Goal: Answer question/provide support: Share knowledge or assist other users

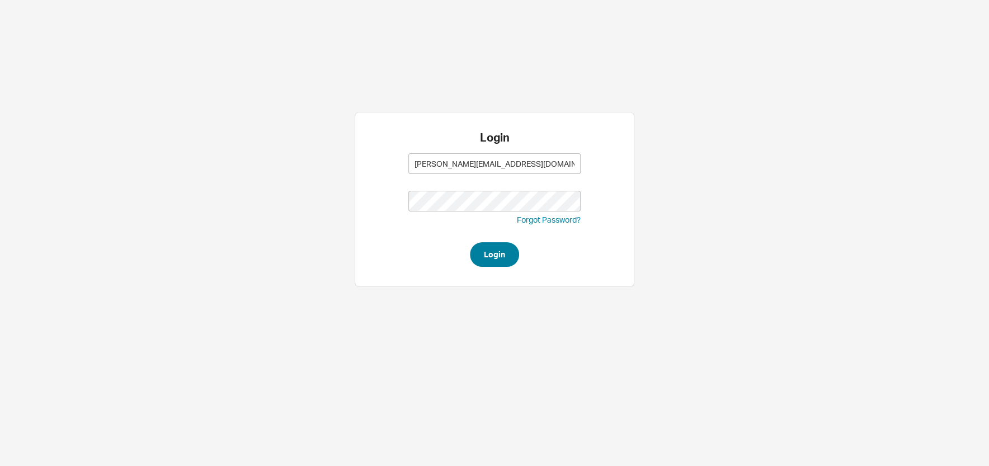
type input "sam@homeandstone.com"
click at [488, 256] on button "Login" at bounding box center [494, 254] width 49 height 25
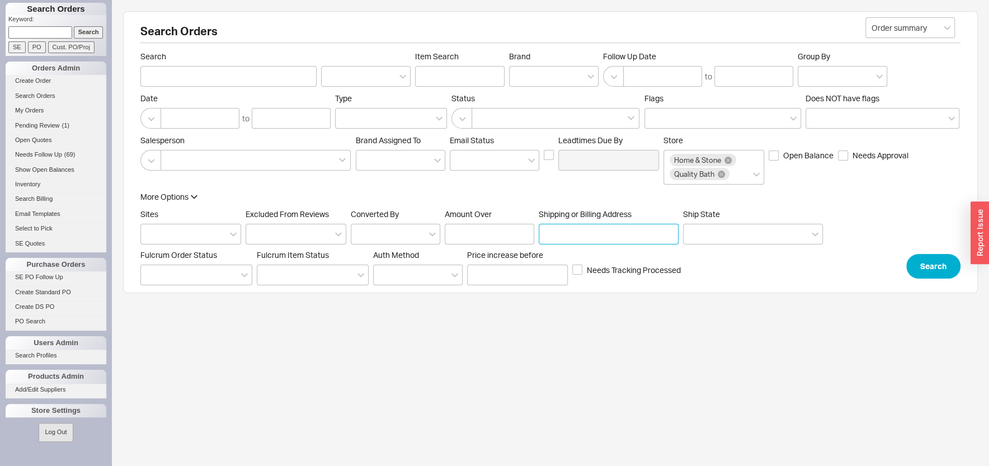
click at [600, 232] on input "Shipping or Billing Address" at bounding box center [609, 234] width 140 height 21
type input "2287 e"
click at [224, 86] on input "Search" at bounding box center [228, 76] width 176 height 21
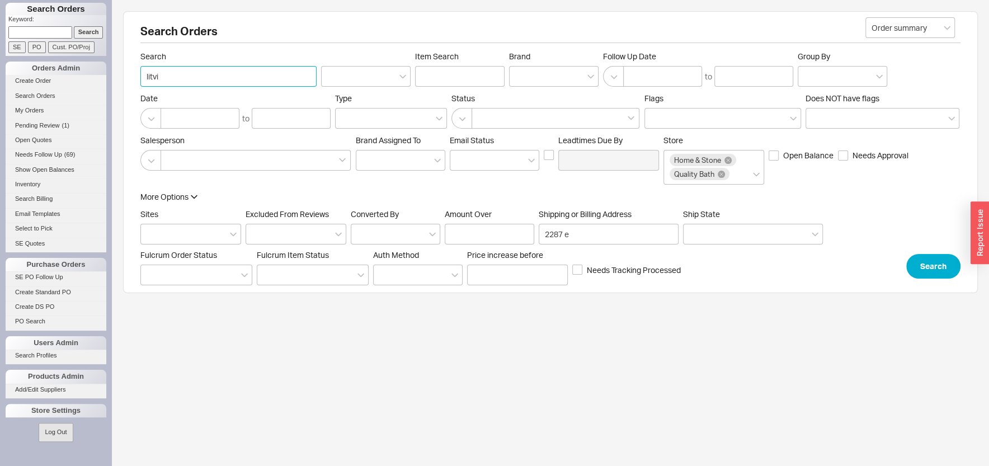
type input "[PERSON_NAME]"
click button "Search" at bounding box center [933, 266] width 54 height 25
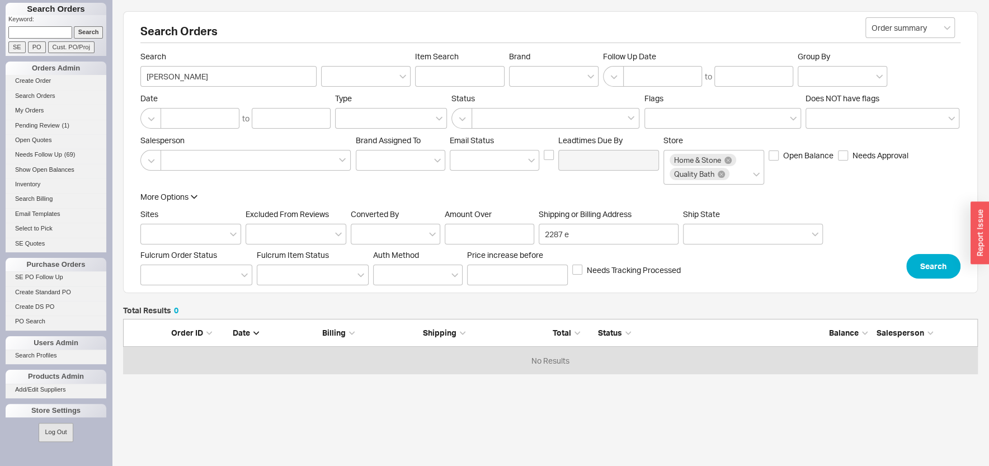
scroll to position [11, 11]
click at [606, 232] on input "2287 e" at bounding box center [609, 234] width 140 height 21
type input "2"
click at [921, 258] on button "Search" at bounding box center [933, 266] width 54 height 25
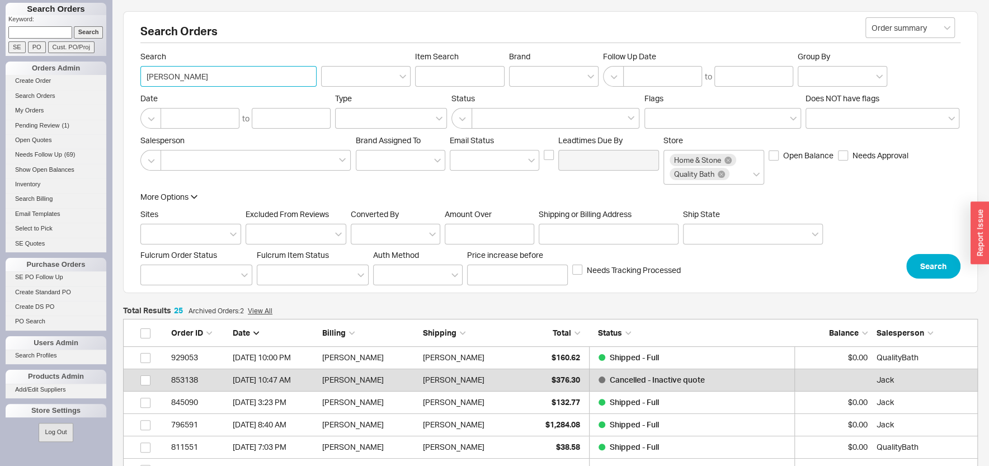
click at [196, 81] on input "[PERSON_NAME]" at bounding box center [228, 76] width 176 height 21
click at [147, 79] on input "[PERSON_NAME]" at bounding box center [228, 76] width 176 height 21
type input "[PERSON_NAME]"
click button "Search" at bounding box center [933, 266] width 54 height 25
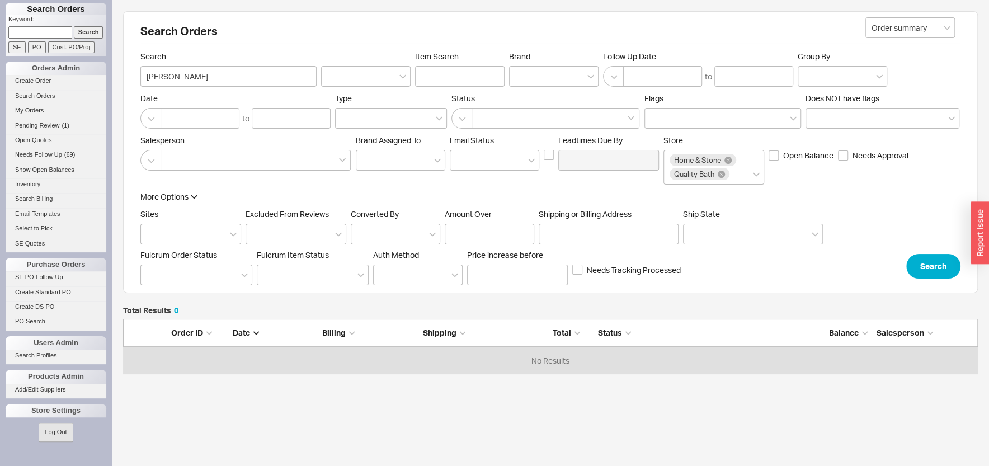
scroll to position [45, 844]
drag, startPoint x: 201, startPoint y: 77, endPoint x: 82, endPoint y: 86, distance: 119.5
click at [140, 74] on input "[PERSON_NAME]" at bounding box center [228, 76] width 176 height 21
click at [597, 239] on input "Shipping or Billing Address" at bounding box center [609, 234] width 140 height 21
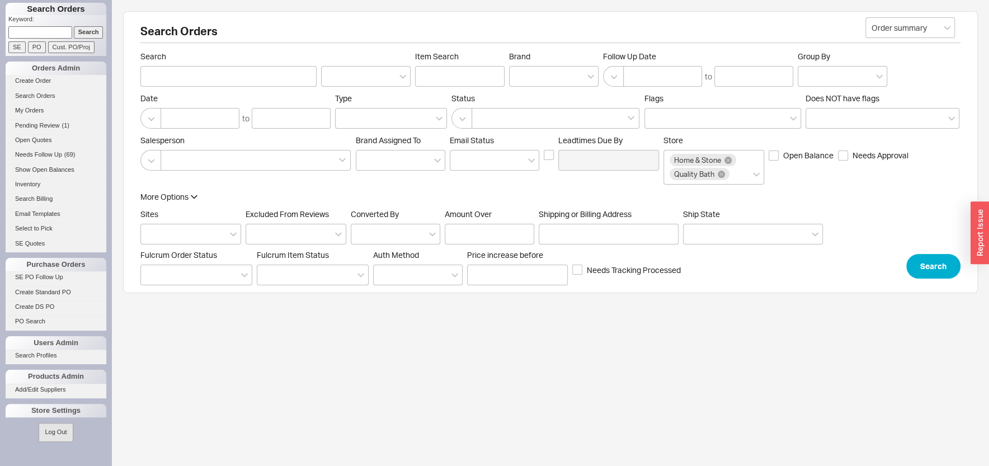
paste input "938016"
type input "938016"
click at [78, 35] on input "Search" at bounding box center [89, 32] width 30 height 12
type input "938016"
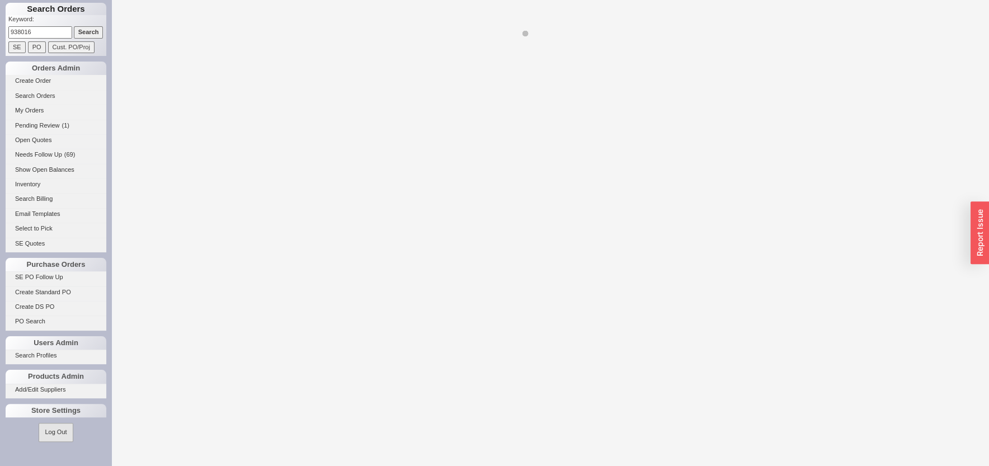
select select "LOW"
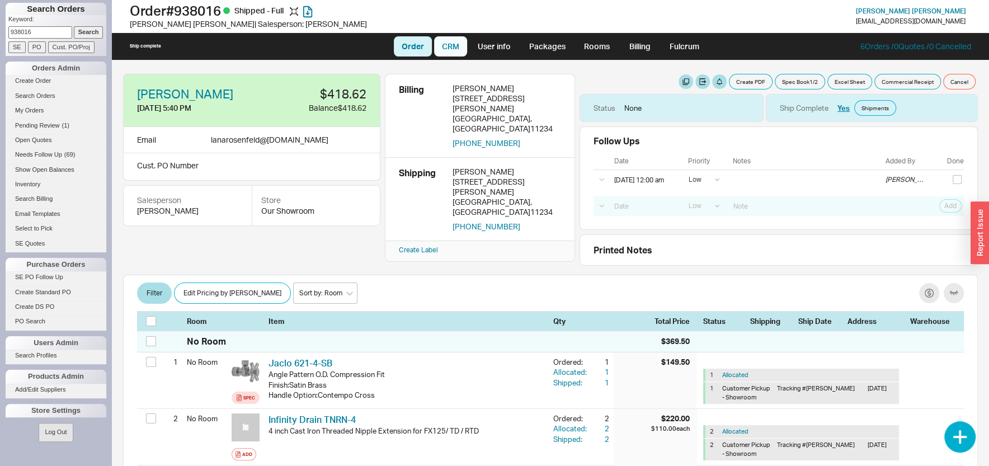
click at [448, 52] on link "CRM" at bounding box center [450, 46] width 33 height 20
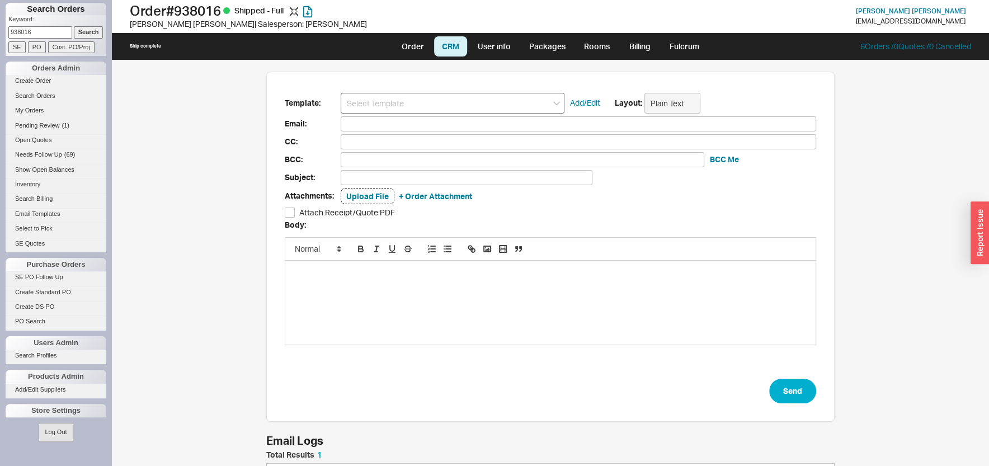
scroll to position [51, 558]
drag, startPoint x: 446, startPoint y: 101, endPoint x: 432, endPoint y: 109, distance: 16.3
click at [446, 101] on input at bounding box center [453, 103] width 224 height 21
click at [390, 126] on div "HS Receipt" at bounding box center [452, 124] width 223 height 16
type input "lanarosenfeld@gmail.com"
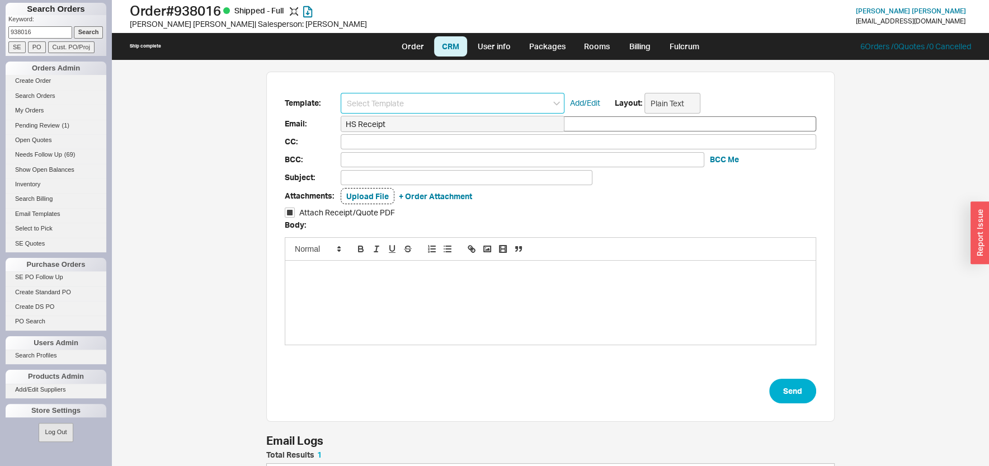
type input "lanarosenfeld@gmail.com"
type input "Home & Stone Order #938016"
checkbox input "true"
type input "HS Receipt"
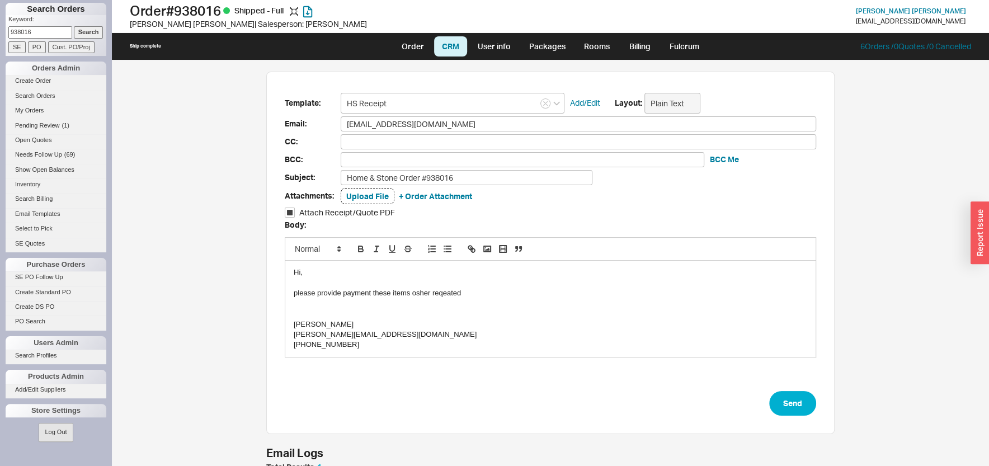
drag, startPoint x: 417, startPoint y: 370, endPoint x: 414, endPoint y: 338, distance: 32.6
click at [415, 358] on form "Template: HS Receipt Add/Edit Layout: Plain Text Email: lanarosenfeld@gmail.com…" at bounding box center [550, 254] width 531 height 323
click at [412, 336] on div "sam@homeandstone.com" at bounding box center [551, 334] width 514 height 10
click at [407, 338] on div "sam@homeandstone.com" at bounding box center [551, 334] width 514 height 10
click at [455, 296] on div "please provide payment these items osher reqeated" at bounding box center [551, 293] width 514 height 10
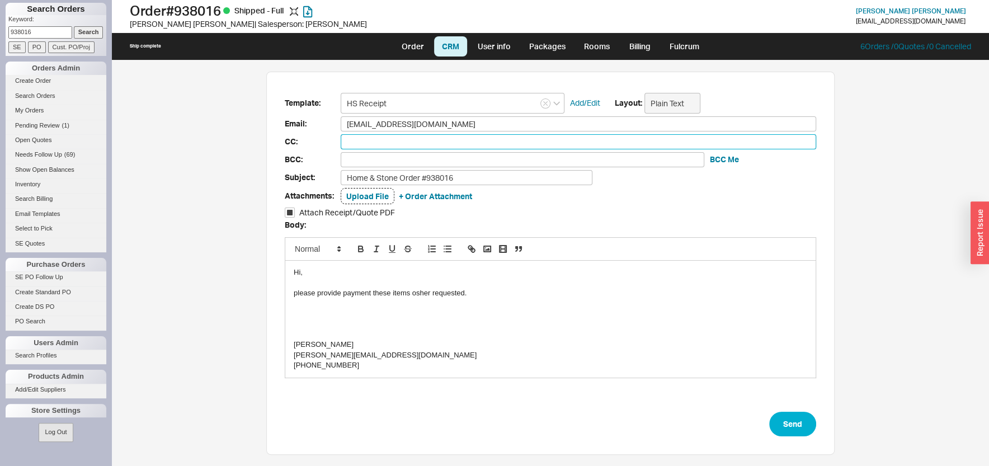
click at [384, 138] on input at bounding box center [578, 141] width 475 height 15
click at [371, 160] on input at bounding box center [523, 159] width 364 height 15
type input "sales@qualitybath.com"
type input "sa"
type input "sam@homeandstone.com"
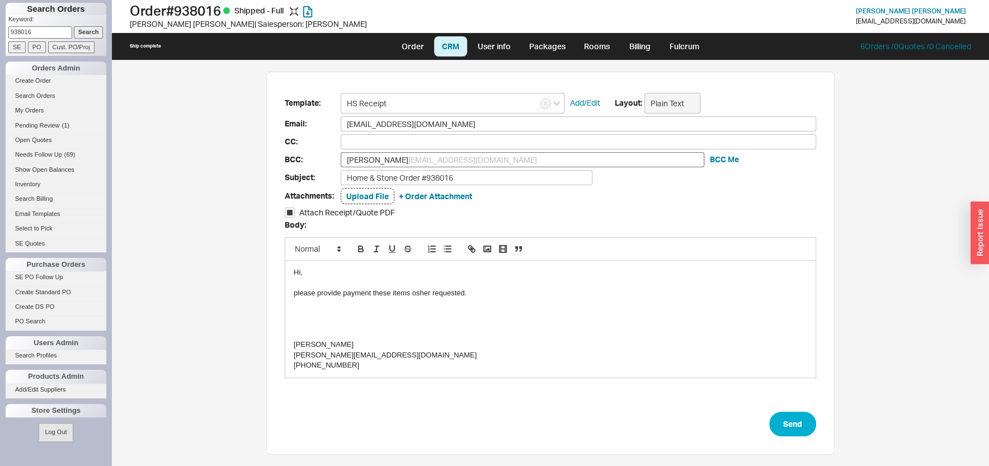
type input "sam@homeandstone.com"
click at [782, 421] on button "Send" at bounding box center [792, 424] width 47 height 25
select select "LOW"
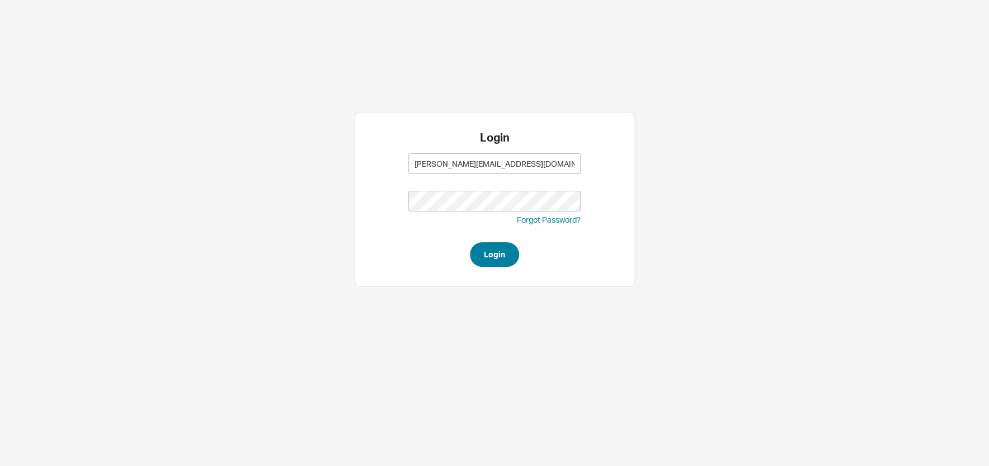
type input "[PERSON_NAME][EMAIL_ADDRESS][DOMAIN_NAME]"
click at [497, 253] on button "Login" at bounding box center [494, 254] width 49 height 25
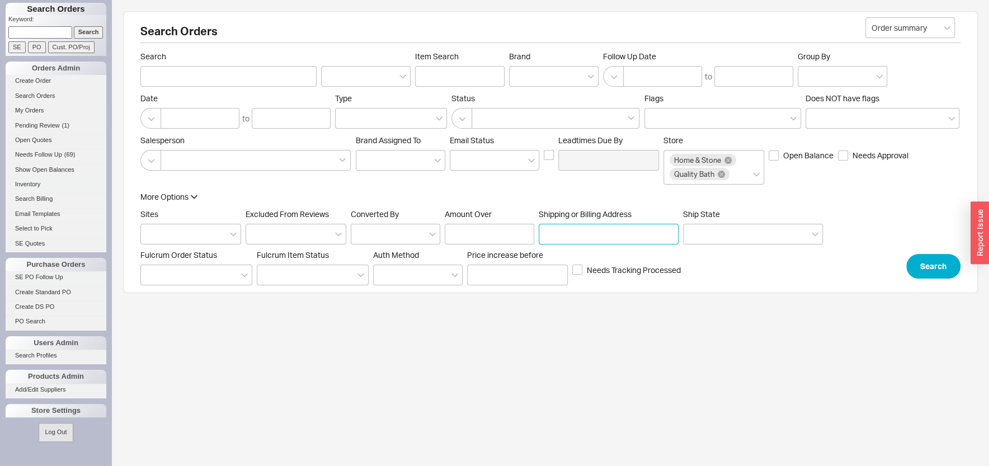
click at [556, 235] on input "Shipping or Billing Address" at bounding box center [609, 234] width 140 height 21
paste input "2100 J"
type input "2100 J"
click at [922, 276] on button "Search" at bounding box center [933, 266] width 54 height 25
